Goal: Information Seeking & Learning: Learn about a topic

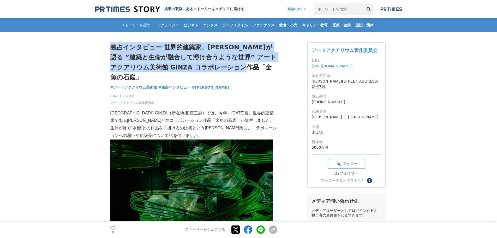
drag, startPoint x: 265, startPoint y: 67, endPoint x: 109, endPoint y: 47, distance: 157.4
copy h1 "独占インタビュー 世界的建築家、[PERSON_NAME]が語る ”建築と生命が融合して溶け合うような世界” アートアクアリウム美術館 GINZA コラボレー…"
click at [134, 85] on span "#アートアクアリウム美術館" at bounding box center [133, 87] width 47 height 5
click at [142, 101] on span "アートアクアリウム製作委員会" at bounding box center [132, 103] width 44 height 5
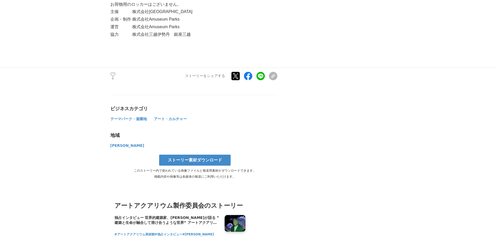
scroll to position [1018, 0]
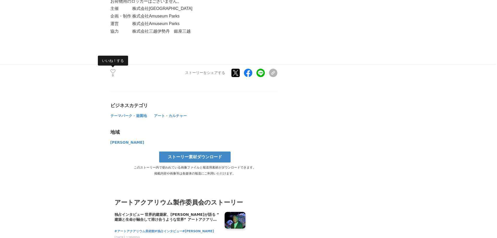
click at [110, 69] on icon at bounding box center [112, 71] width 5 height 4
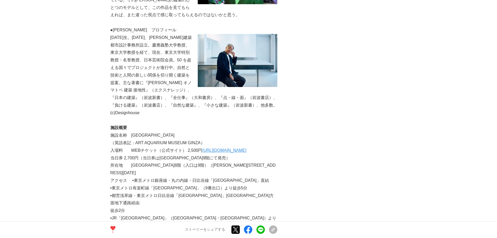
scroll to position [757, 0]
